Goal: Book appointment/travel/reservation

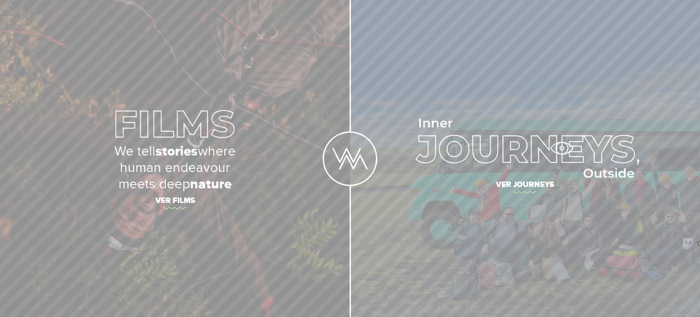
click at [561, 148] on img at bounding box center [525, 147] width 228 height 59
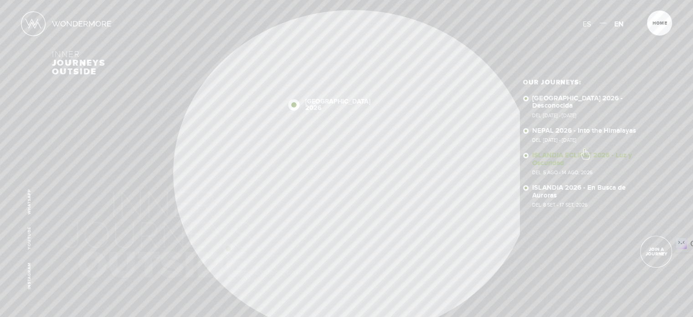
click at [584, 152] on link "ISLANDIA ECLIPSE 2026 - Luz y Oscuridad Del 5 Ago - 14 Ago, 2026" at bounding box center [586, 163] width 109 height 23
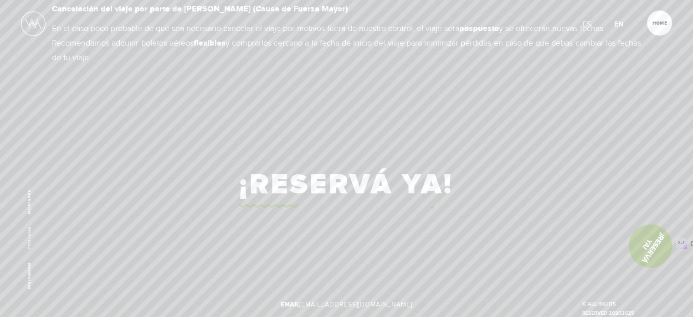
scroll to position [5580, 0]
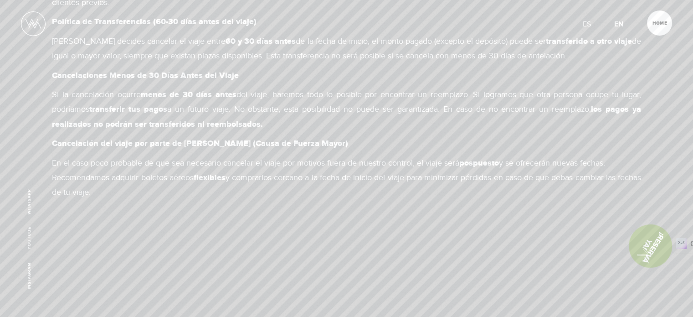
click at [640, 252] on link "¡Reservá Ya!" at bounding box center [650, 246] width 60 height 60
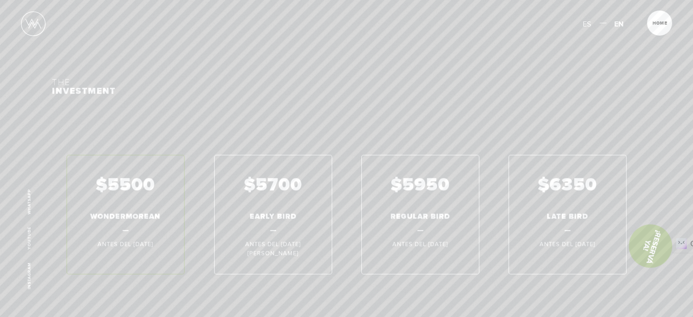
scroll to position [4904, 0]
